Goal: Task Accomplishment & Management: Use online tool/utility

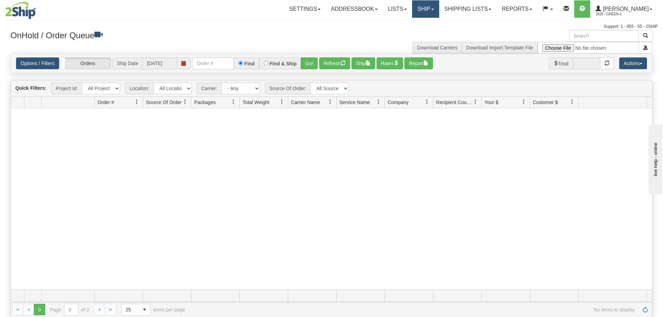
click at [432, 14] on link "Ship" at bounding box center [425, 8] width 27 height 17
click at [428, 22] on link "Ship Screen" at bounding box center [407, 24] width 63 height 9
